Goal: Register for event/course

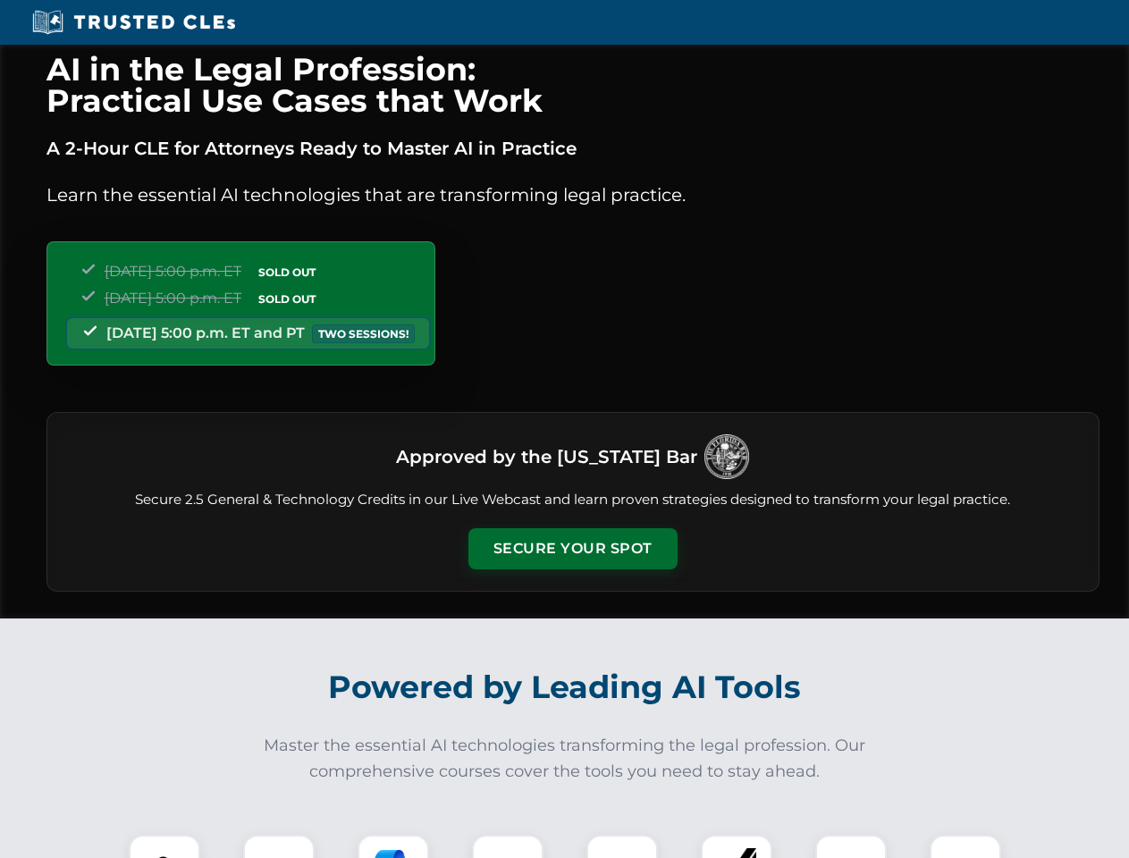
click at [572, 549] on button "Secure Your Spot" at bounding box center [572, 548] width 209 height 41
click at [164, 846] on img at bounding box center [165, 871] width 52 height 52
